Goal: Information Seeking & Learning: Learn about a topic

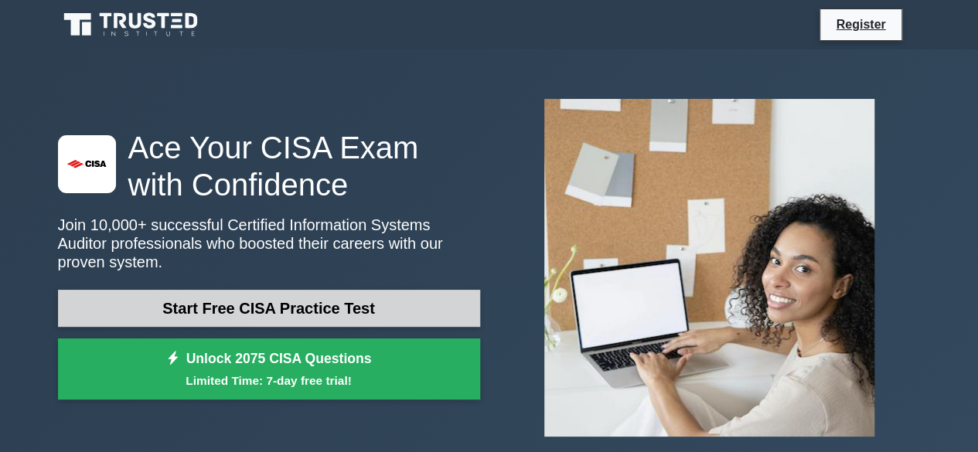
click at [288, 308] on link "Start Free CISA Practice Test" at bounding box center [269, 308] width 422 height 37
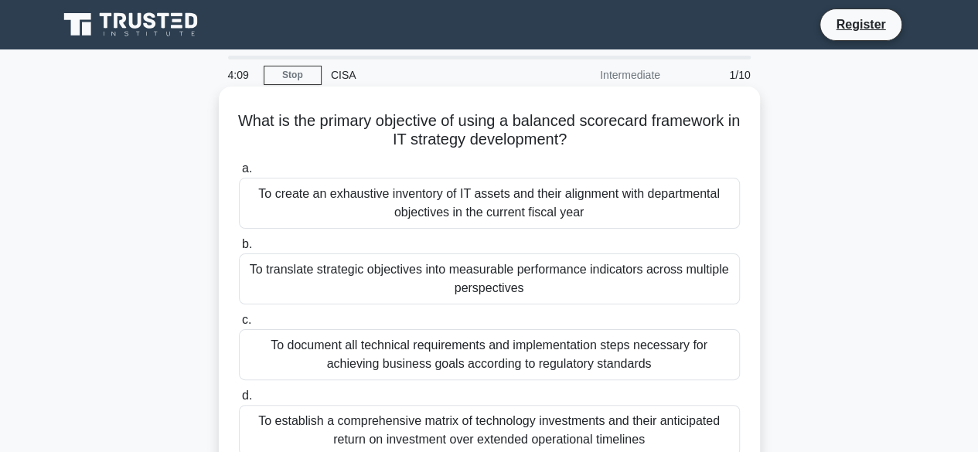
drag, startPoint x: 243, startPoint y: 118, endPoint x: 579, endPoint y: 145, distance: 337.3
click at [579, 145] on h5 "What is the primary objective of using a balanced scorecard framework in IT str…" at bounding box center [489, 130] width 504 height 39
copy h5 "What is the primary objective of using a balanced scorecard framework in IT str…"
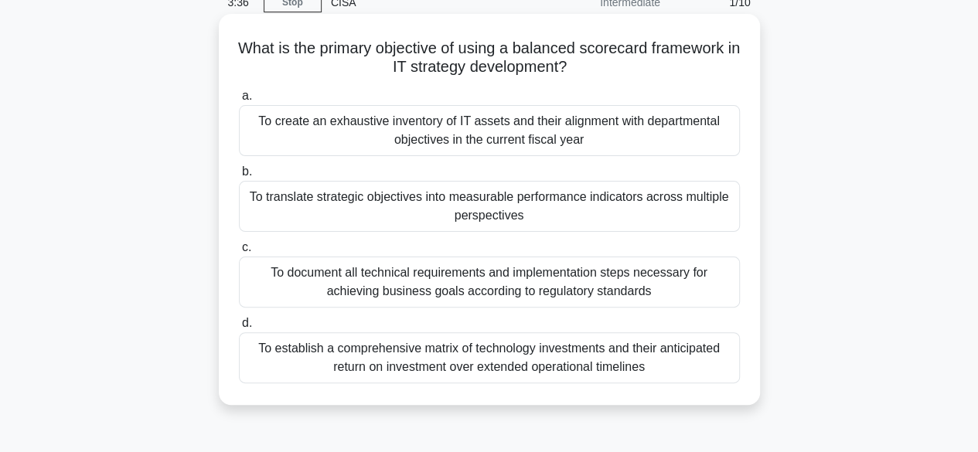
scroll to position [77, 0]
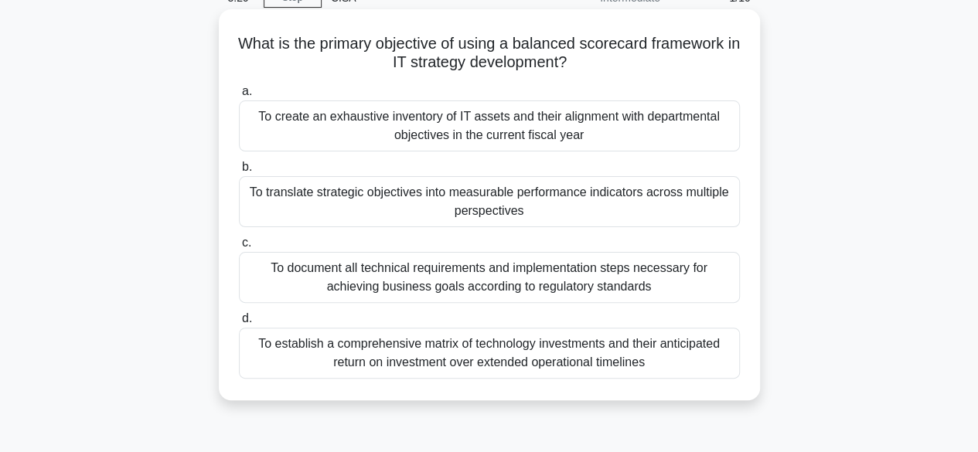
click at [625, 142] on div "To create an exhaustive inventory of IT assets and their alignment with departm…" at bounding box center [489, 125] width 501 height 51
click at [239, 97] on input "a. To create an exhaustive inventory of IT assets and their alignment with depa…" at bounding box center [239, 92] width 0 height 10
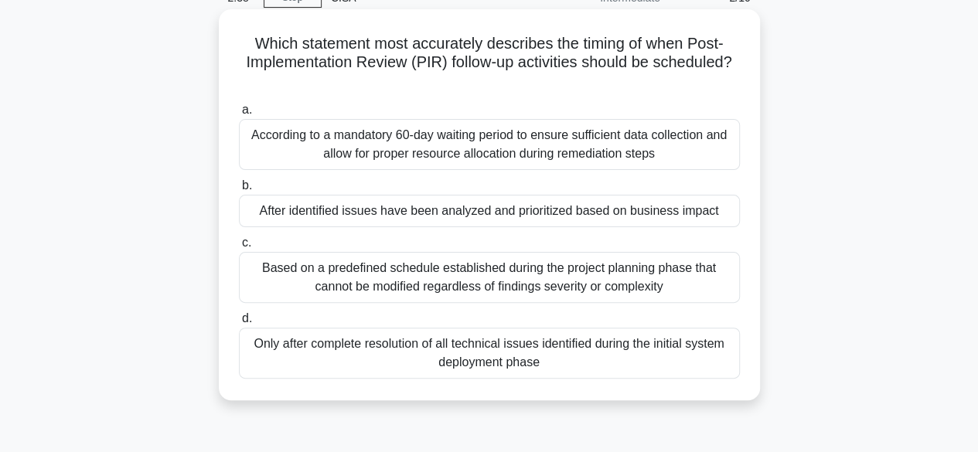
click at [517, 357] on div "Only after complete resolution of all technical issues identified during the in…" at bounding box center [489, 353] width 501 height 51
click at [239, 324] on input "d. Only after complete resolution of all technical issues identified during the…" at bounding box center [239, 319] width 0 height 10
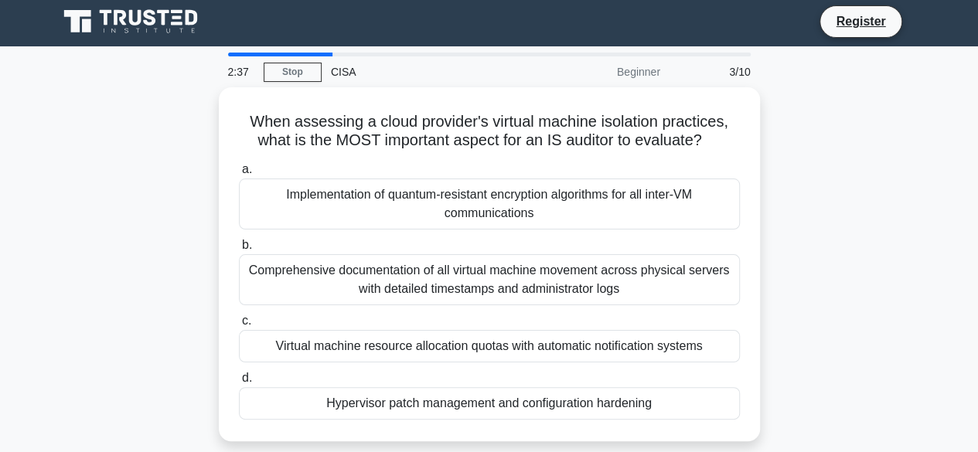
scroll to position [0, 0]
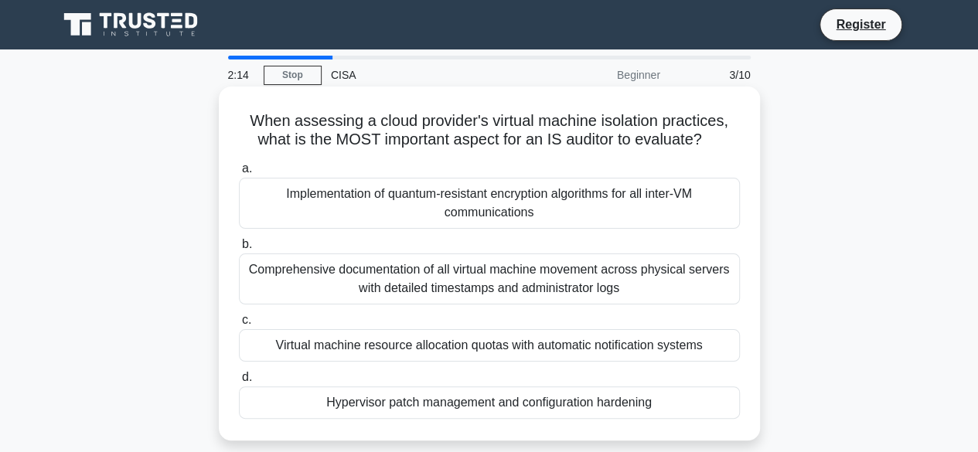
click at [507, 288] on div "Comprehensive documentation of all virtual machine movement across physical ser…" at bounding box center [489, 279] width 501 height 51
click at [239, 250] on input "b. Comprehensive documentation of all virtual machine movement across physical …" at bounding box center [239, 245] width 0 height 10
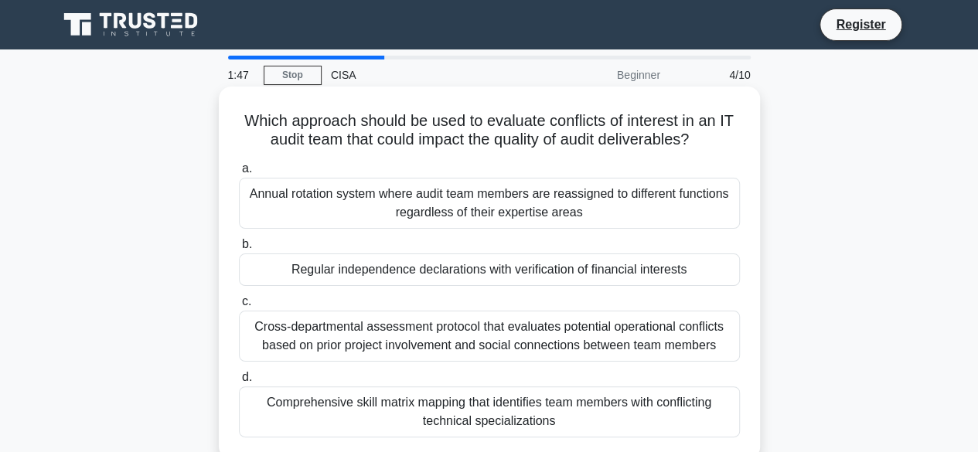
click at [692, 338] on div "Cross-departmental assessment protocol that evaluates potential operational con…" at bounding box center [489, 336] width 501 height 51
click at [239, 307] on input "c. Cross-departmental assessment protocol that evaluates potential operational …" at bounding box center [239, 302] width 0 height 10
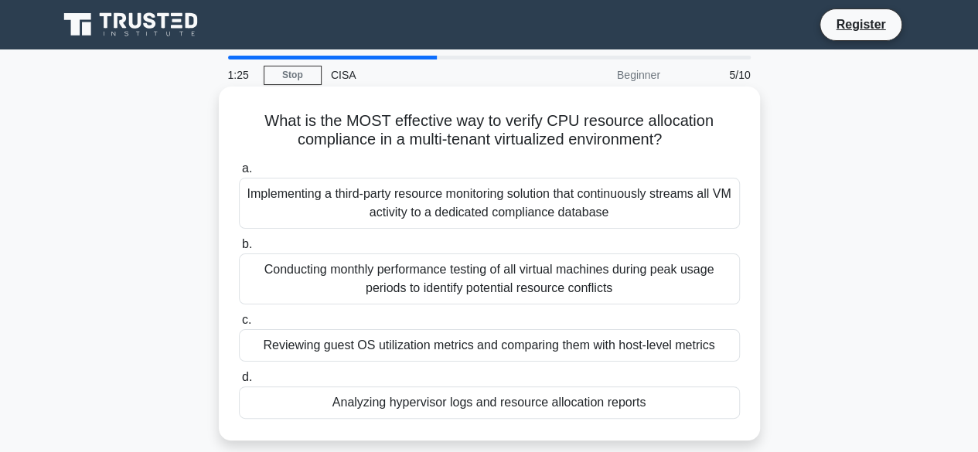
click at [554, 277] on div "Conducting monthly performance testing of all virtual machines during peak usag…" at bounding box center [489, 279] width 501 height 51
click at [239, 250] on input "b. Conducting monthly performance testing of all virtual machines during peak u…" at bounding box center [239, 245] width 0 height 10
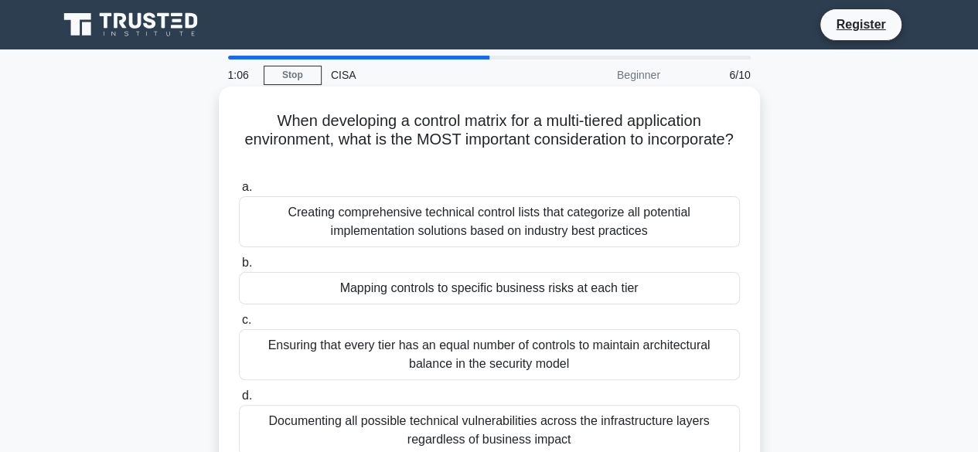
click at [427, 294] on div "Mapping controls to specific business risks at each tier" at bounding box center [489, 288] width 501 height 32
click at [239, 268] on input "b. Mapping controls to specific business risks at each tier" at bounding box center [239, 263] width 0 height 10
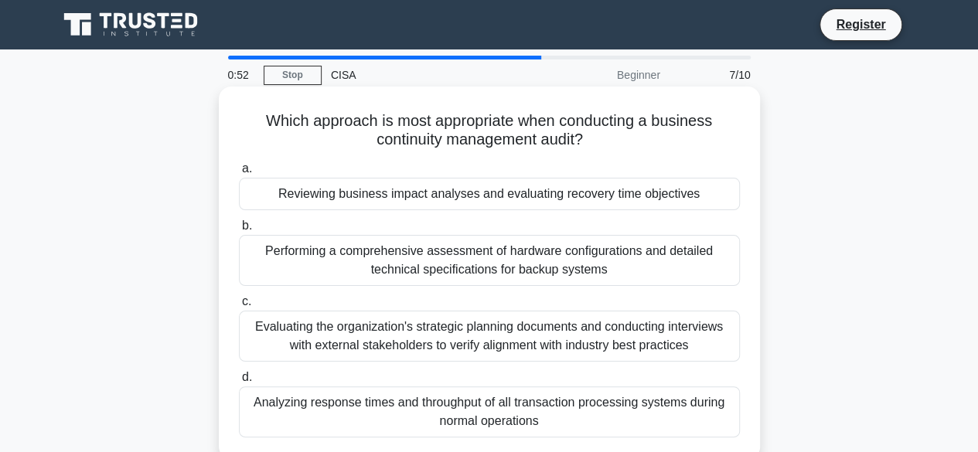
click at [501, 350] on div "Evaluating the organization's strategic planning documents and conducting inter…" at bounding box center [489, 336] width 501 height 51
click at [239, 307] on input "c. Evaluating the organization's strategic planning documents and conducting in…" at bounding box center [239, 302] width 0 height 10
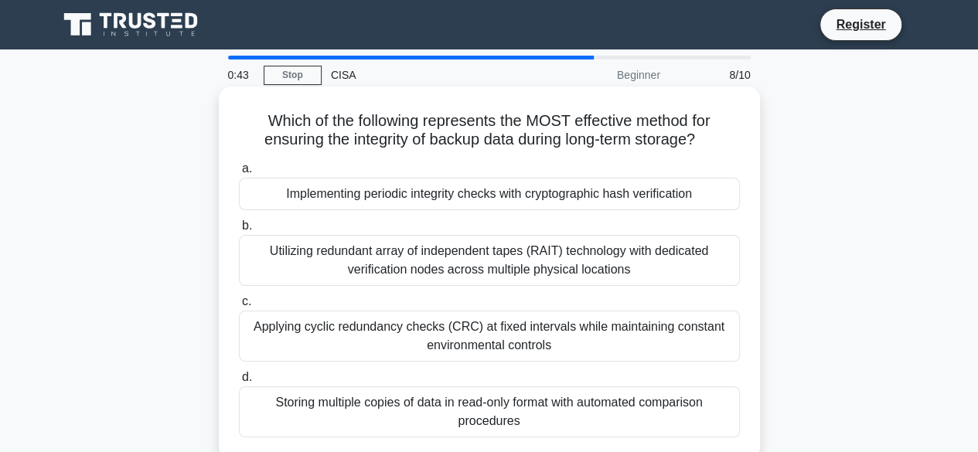
click at [449, 197] on div "Implementing periodic integrity checks with cryptographic hash verification" at bounding box center [489, 194] width 501 height 32
click at [239, 174] on input "a. Implementing periodic integrity checks with cryptographic hash verification" at bounding box center [239, 169] width 0 height 10
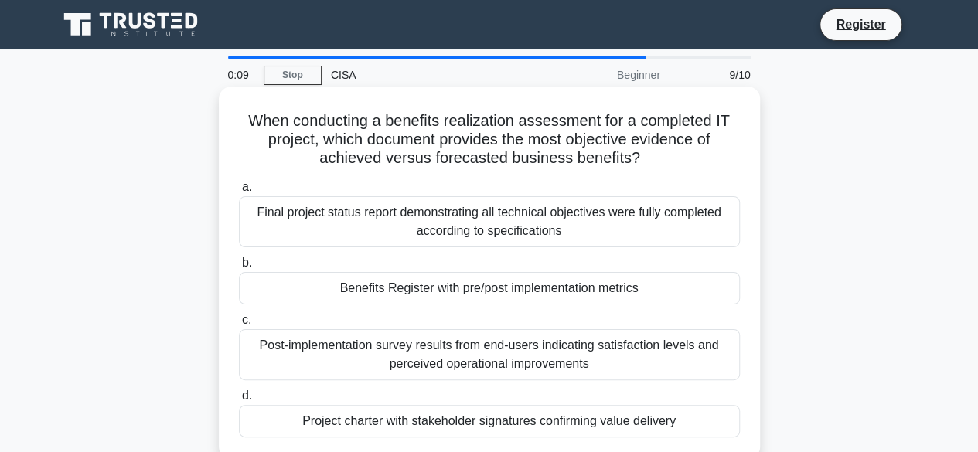
click at [469, 359] on div "Post-implementation survey results from end-users indicating satisfaction level…" at bounding box center [489, 354] width 501 height 51
click at [239, 325] on input "c. Post-implementation survey results from end-users indicating satisfaction le…" at bounding box center [239, 320] width 0 height 10
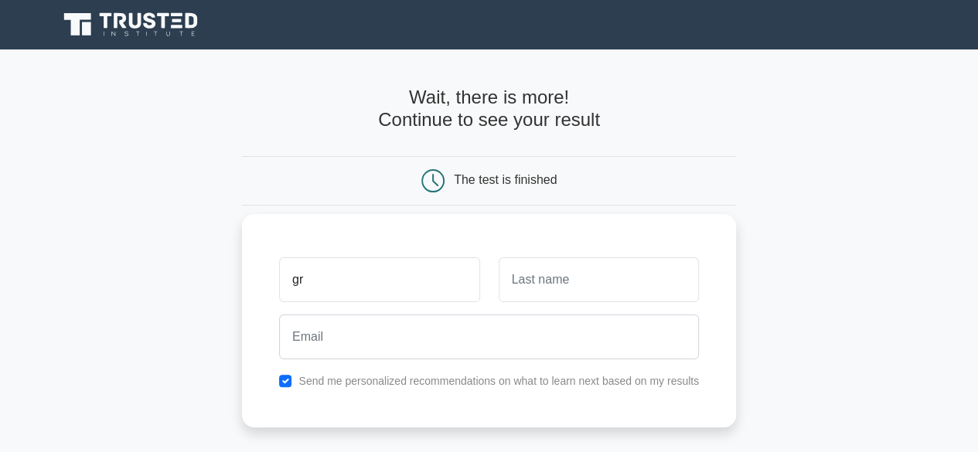
type input "g"
type input "Grace"
click at [560, 270] on input "text" at bounding box center [599, 279] width 200 height 45
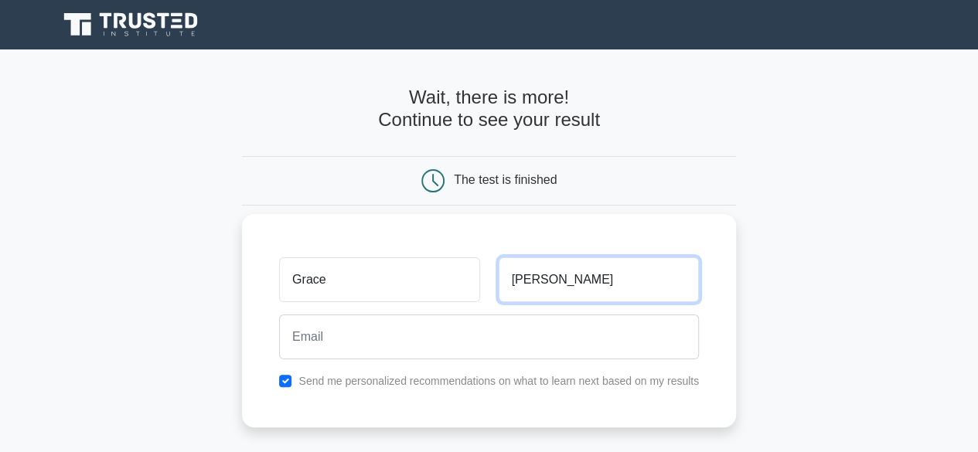
type input "Kay"
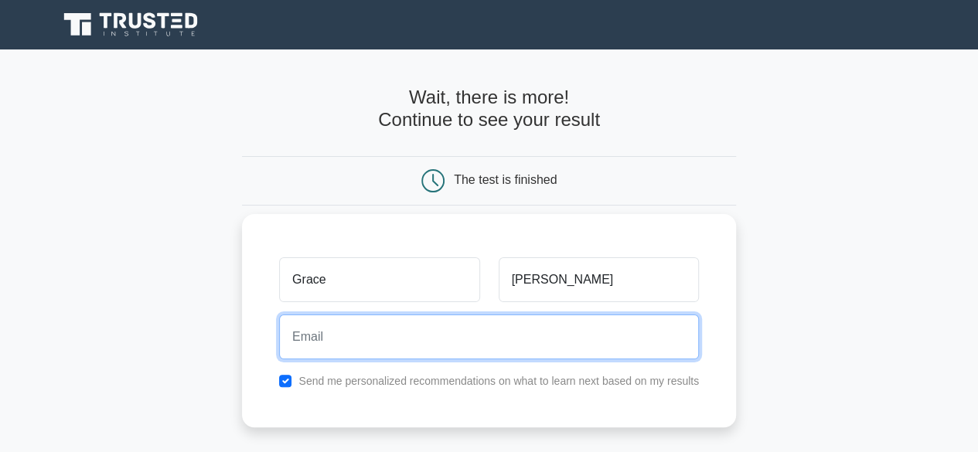
click at [396, 333] on input "email" at bounding box center [489, 337] width 420 height 45
type input "ainembabaziamal@gmail.com"
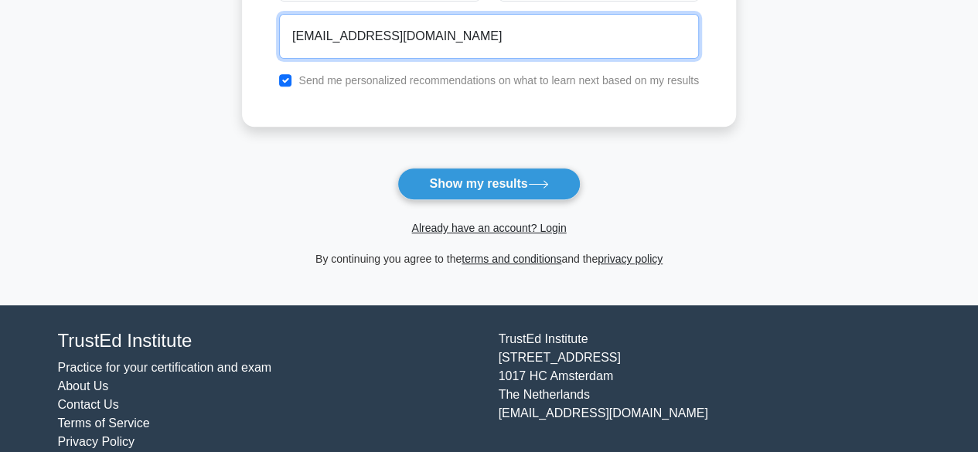
scroll to position [309, 0]
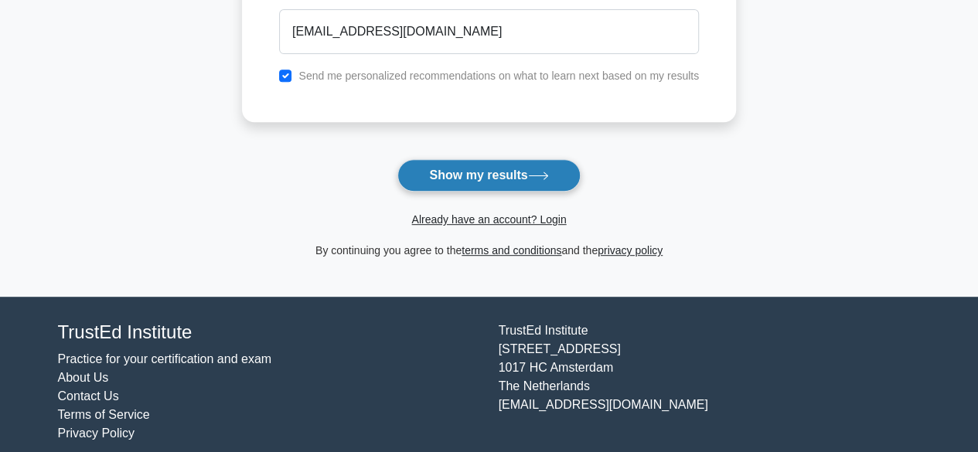
click at [467, 173] on button "Show my results" at bounding box center [488, 175] width 182 height 32
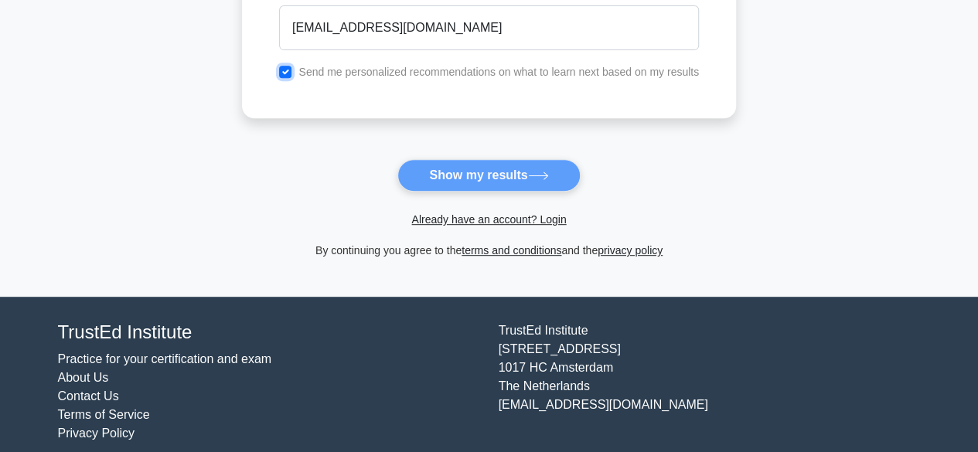
click at [289, 71] on input "checkbox" at bounding box center [285, 72] width 12 height 12
checkbox input "false"
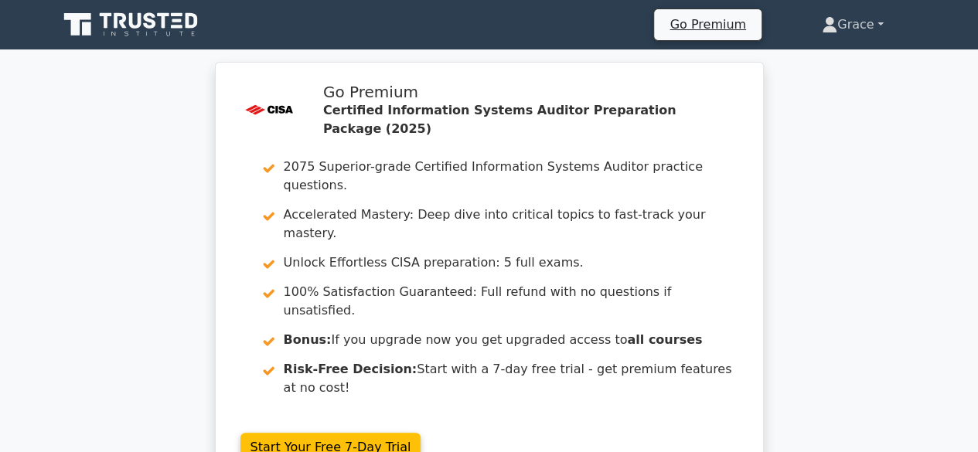
click at [874, 21] on link "Grace" at bounding box center [853, 24] width 136 height 31
click at [829, 89] on link "Settings" at bounding box center [846, 85] width 122 height 25
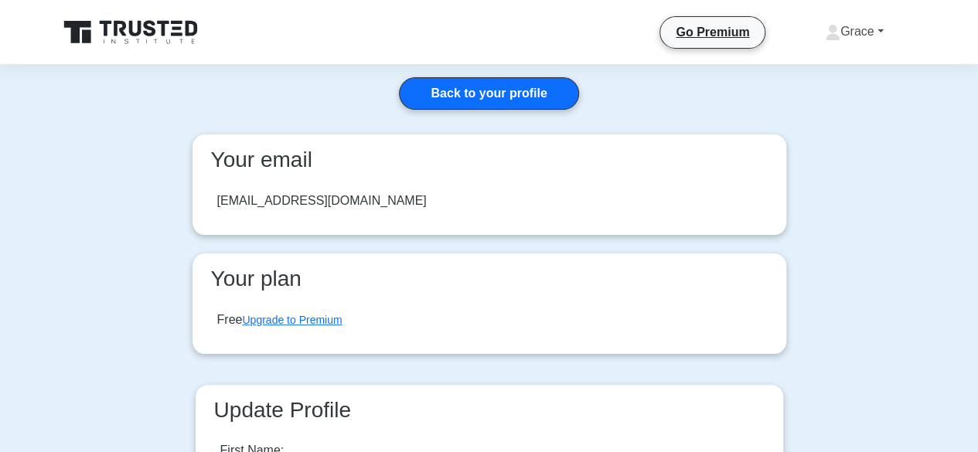
click at [873, 32] on link "Grace" at bounding box center [854, 31] width 133 height 31
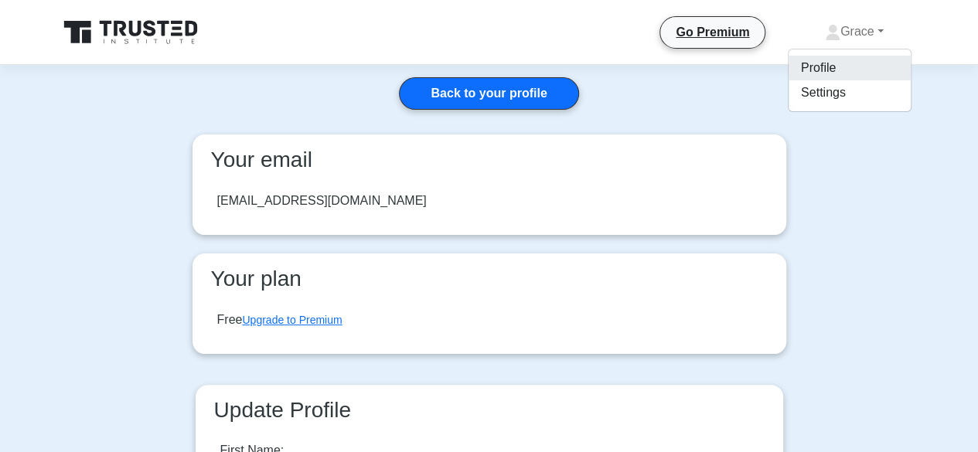
click at [838, 61] on link "Profile" at bounding box center [849, 68] width 122 height 25
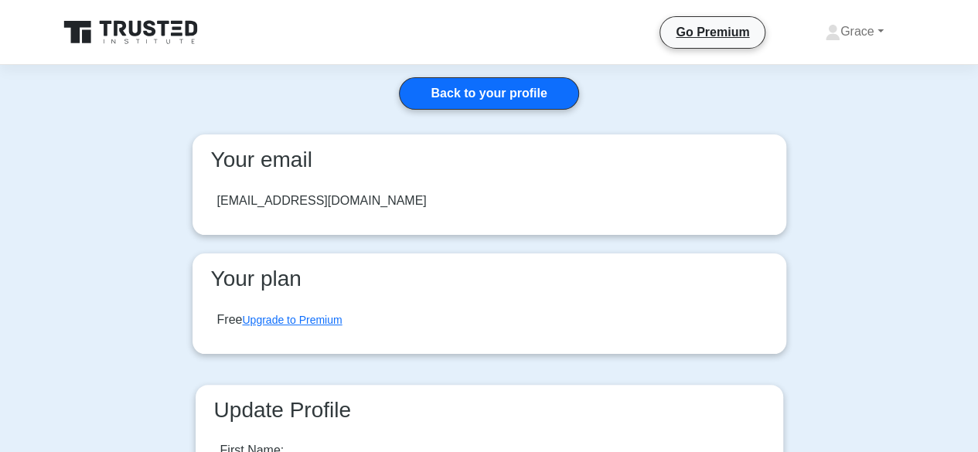
drag, startPoint x: 380, startPoint y: 198, endPoint x: 211, endPoint y: 191, distance: 169.4
click at [212, 191] on div "ainembabaziamal@gmail.com" at bounding box center [489, 200] width 569 height 43
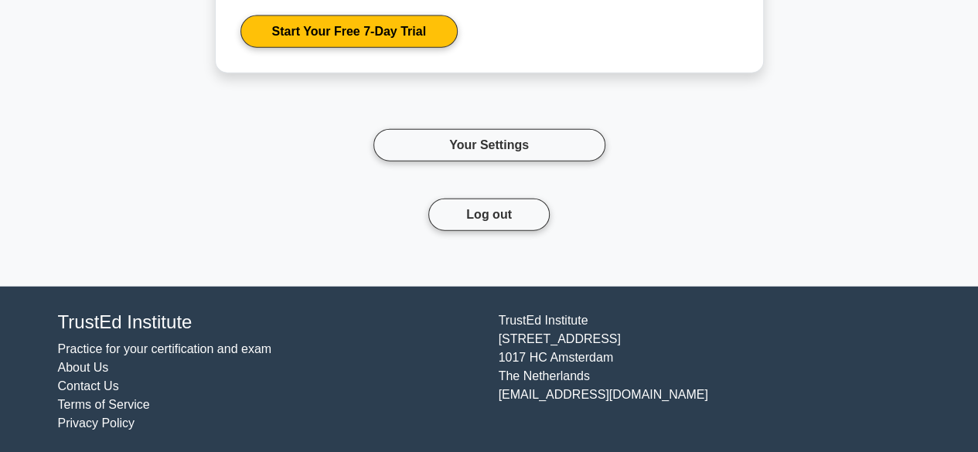
scroll to position [1793, 0]
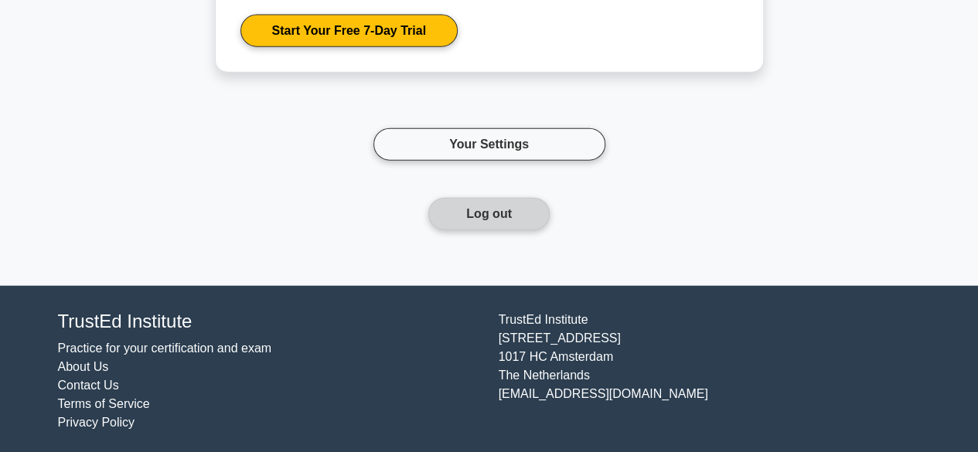
click at [495, 216] on button "Log out" at bounding box center [488, 214] width 121 height 32
